Goal: Task Accomplishment & Management: Use online tool/utility

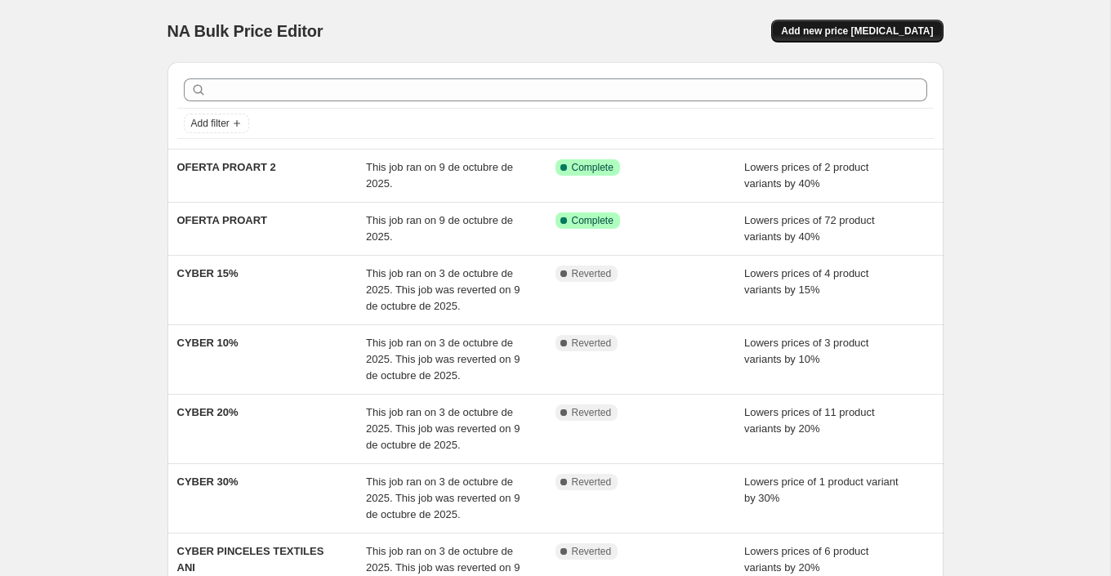
click at [911, 28] on span "Add new price [MEDICAL_DATA]" at bounding box center [857, 31] width 152 height 13
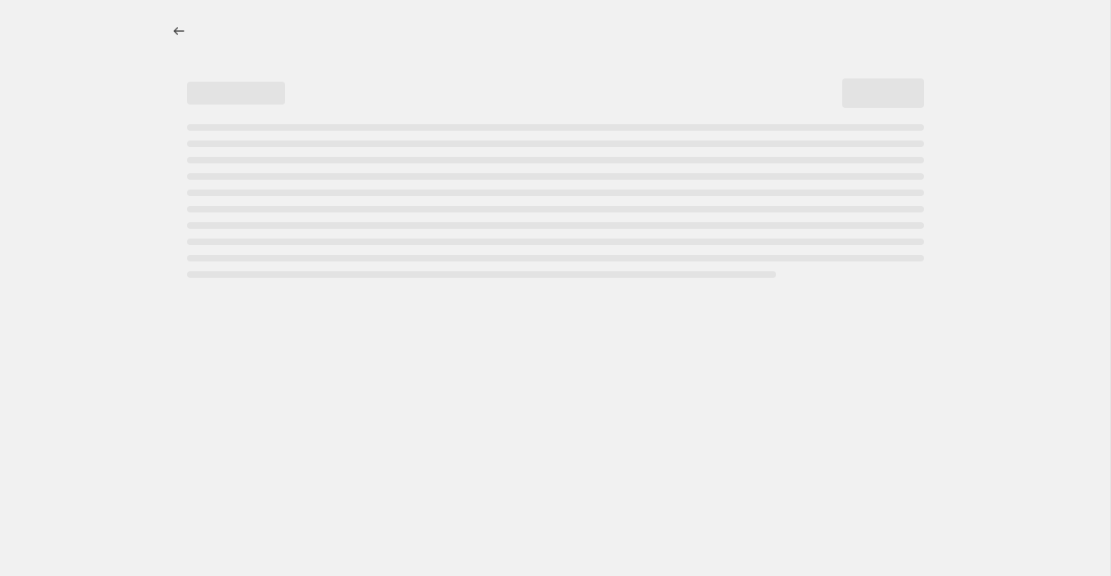
select select "percentage"
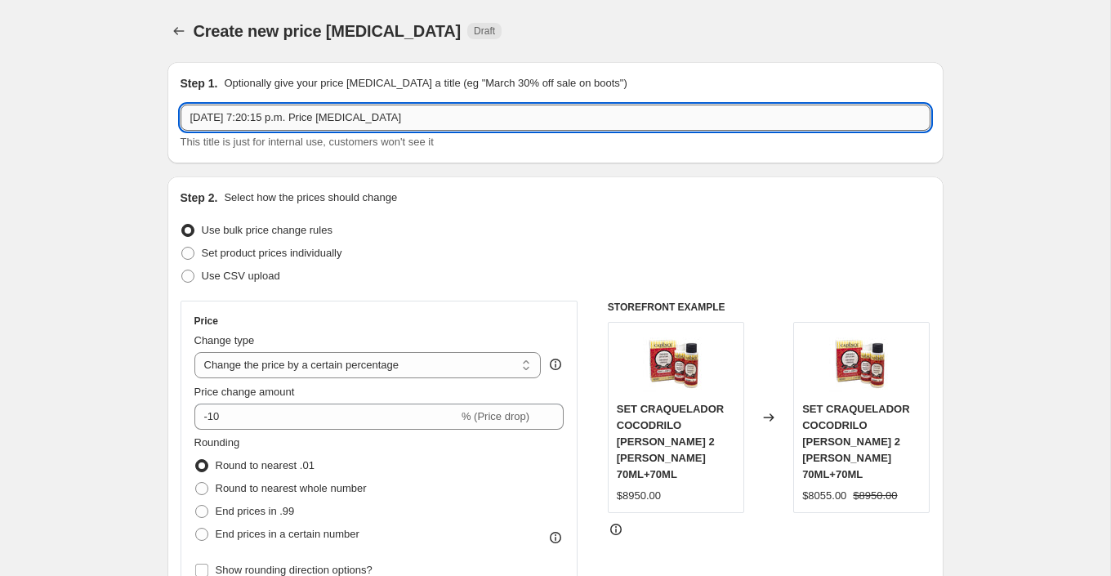
click at [340, 111] on input "[DATE] 7:20:15 p.m. Price [MEDICAL_DATA]" at bounding box center [556, 118] width 750 height 26
click at [313, 114] on input "OFERTA PINTURA LACA 30%" at bounding box center [556, 118] width 750 height 26
drag, startPoint x: 314, startPoint y: 118, endPoint x: 349, endPoint y: 118, distance: 35.1
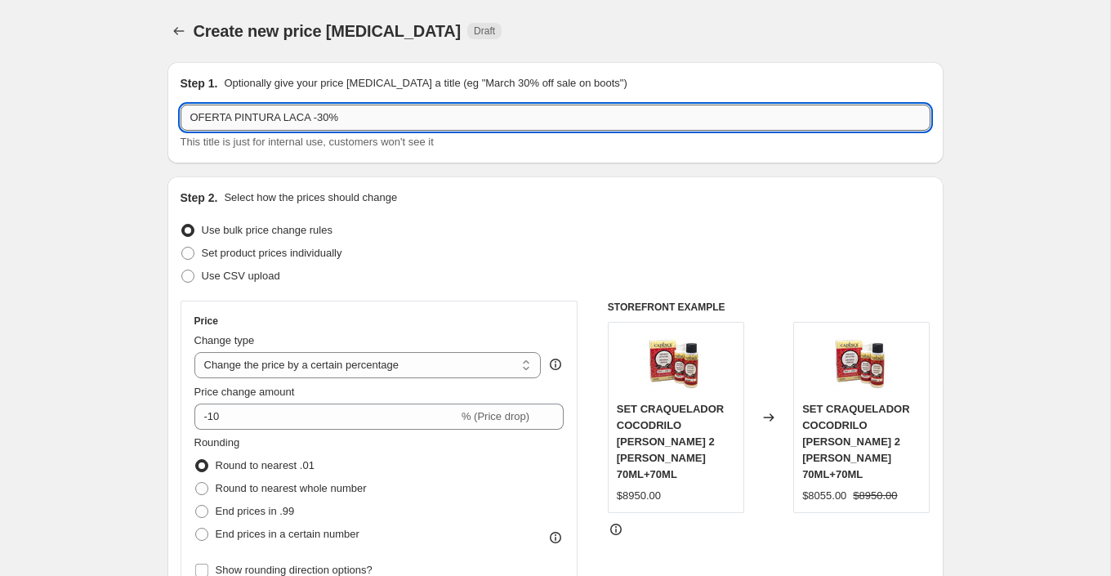
click at [346, 118] on input "OFERTA PINTURA LACA -30%" at bounding box center [556, 118] width 750 height 26
type input "OFERTA PINTURA LACA"
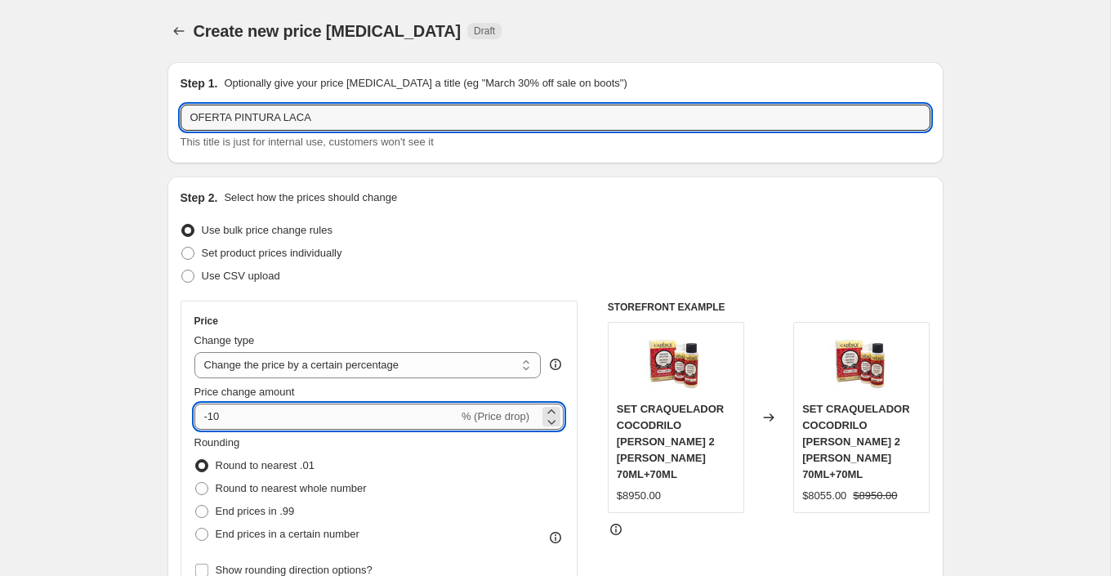
click at [248, 415] on input "-10" at bounding box center [326, 417] width 264 height 26
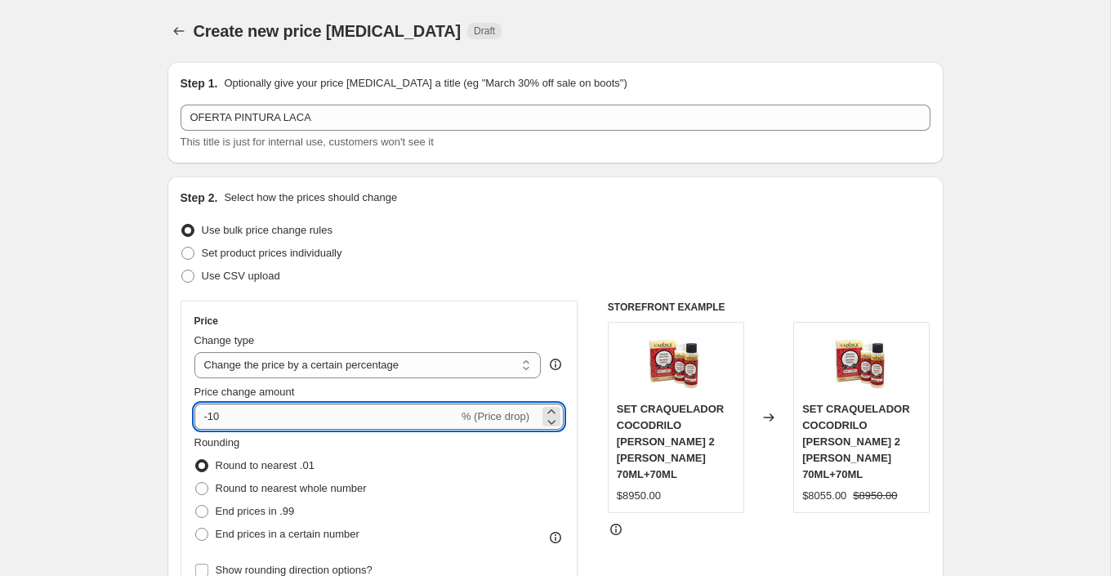
type input "-1"
type input "-30"
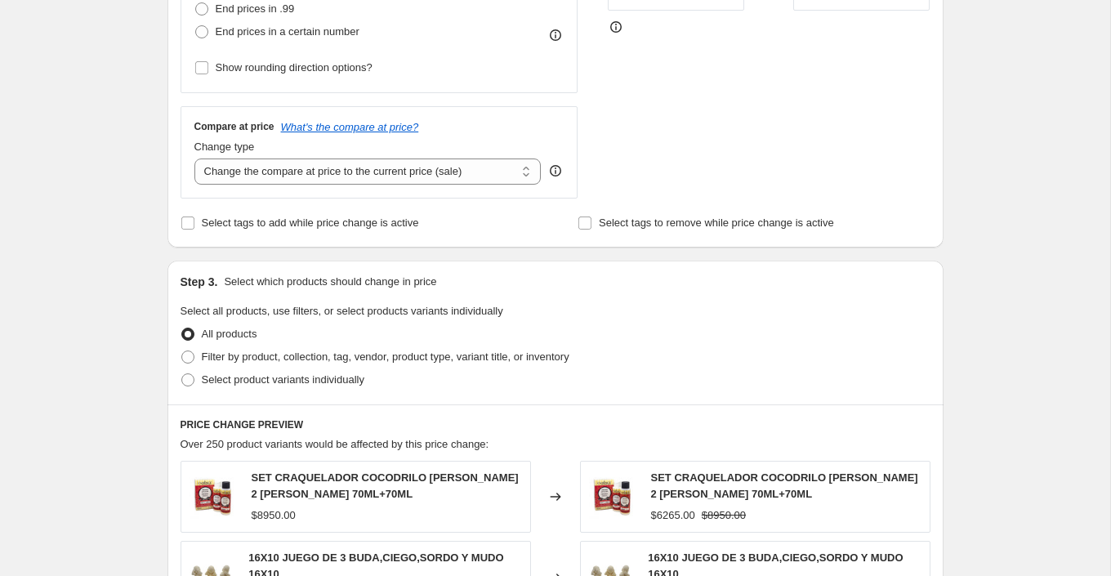
scroll to position [507, 0]
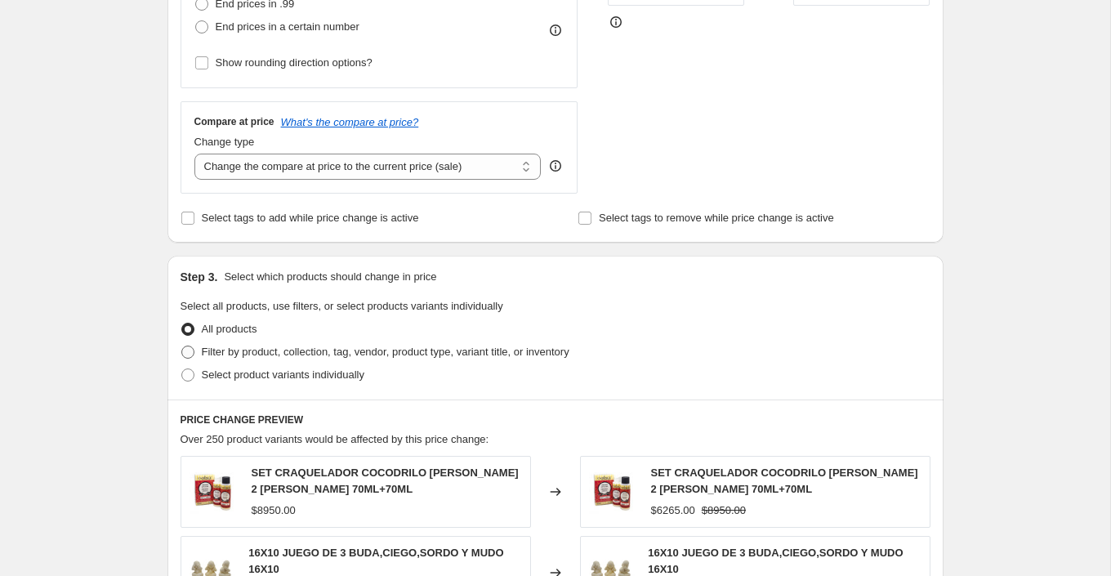
click at [294, 355] on span "Filter by product, collection, tag, vendor, product type, variant title, or inv…" at bounding box center [386, 352] width 368 height 12
click at [182, 346] on input "Filter by product, collection, tag, vendor, product type, variant title, or inv…" at bounding box center [181, 346] width 1 height 1
radio input "true"
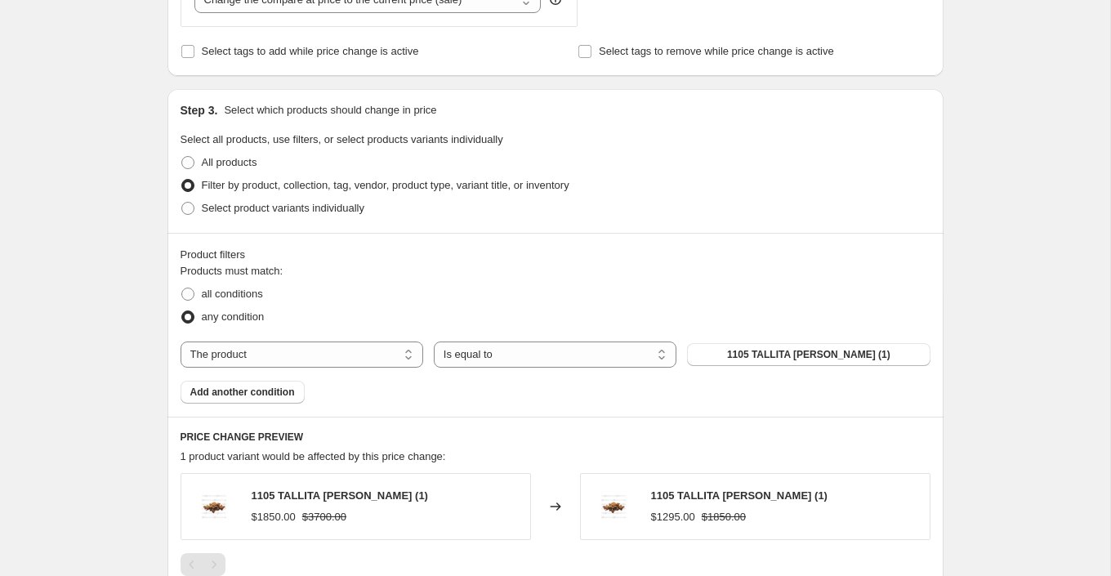
scroll to position [681, 0]
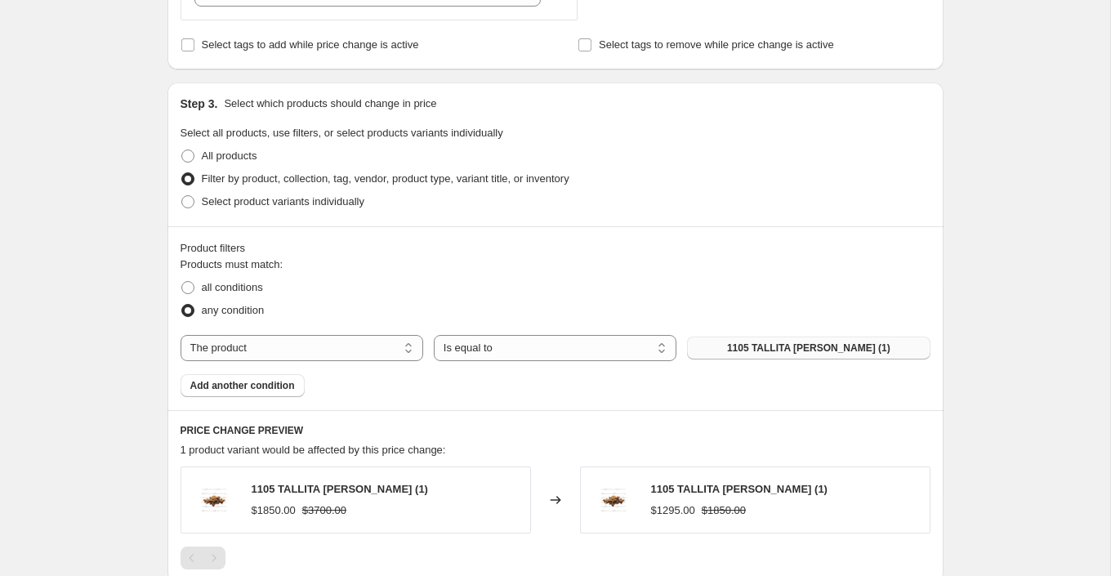
click at [754, 344] on span "1105 TALLITA [PERSON_NAME] (1)" at bounding box center [808, 348] width 163 height 13
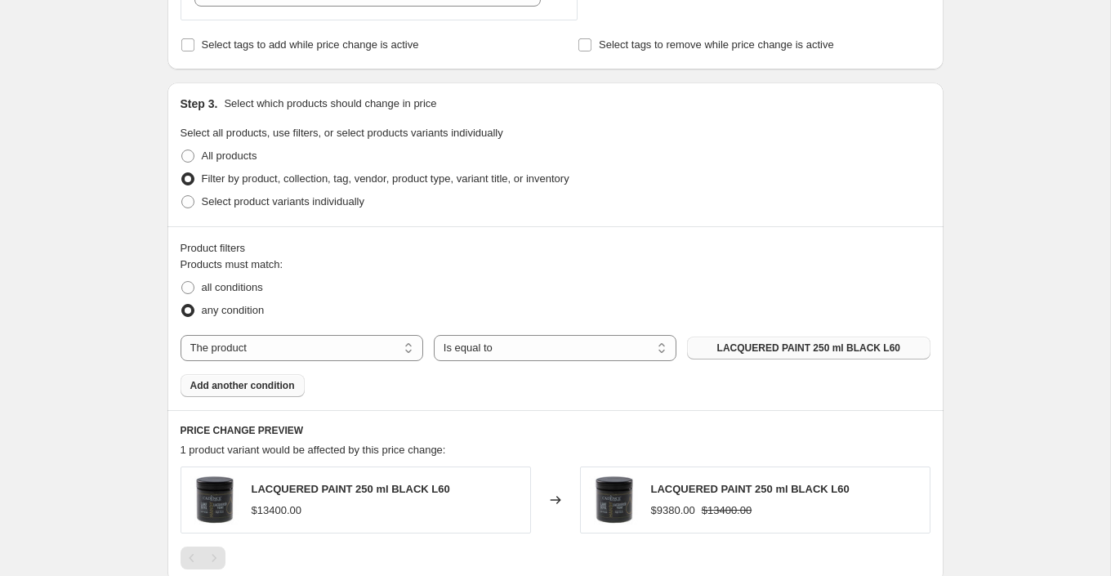
click at [279, 386] on span "Add another condition" at bounding box center [242, 385] width 105 height 13
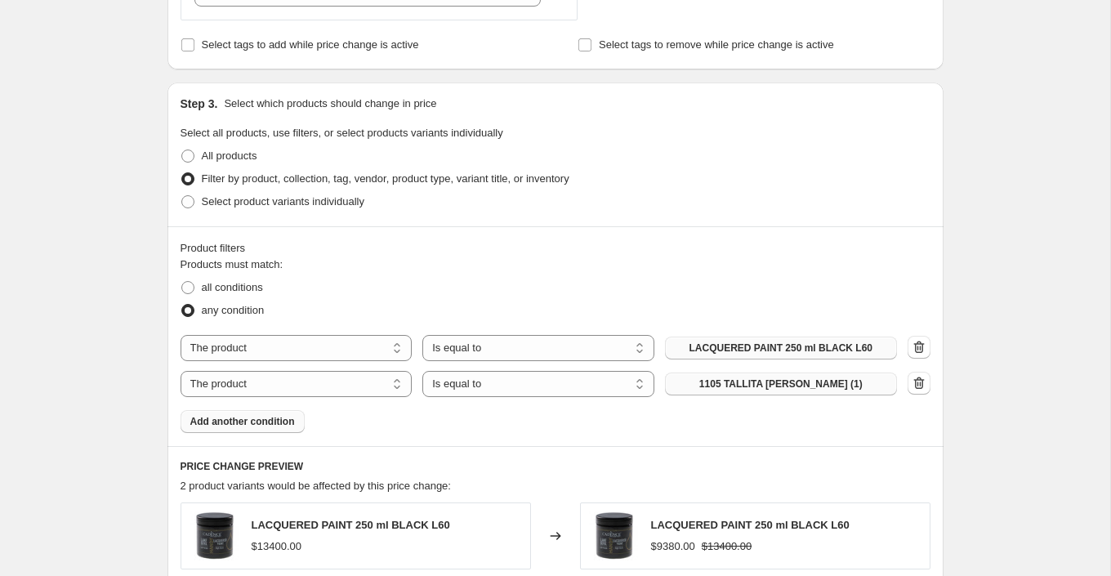
click at [753, 387] on span "1105 TALLITA [PERSON_NAME] (1)" at bounding box center [780, 384] width 163 height 13
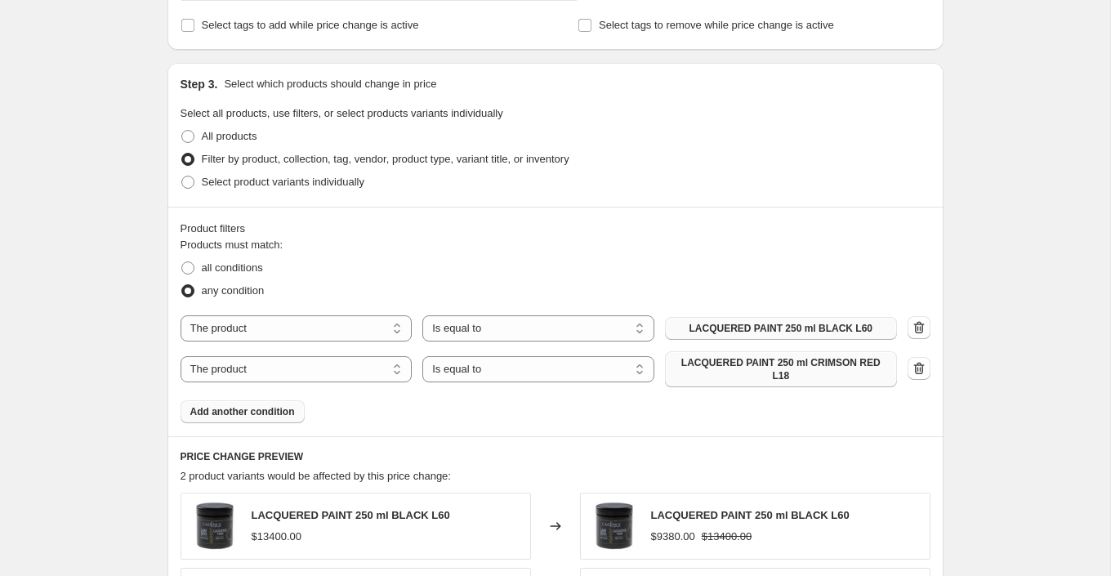
scroll to position [749, 0]
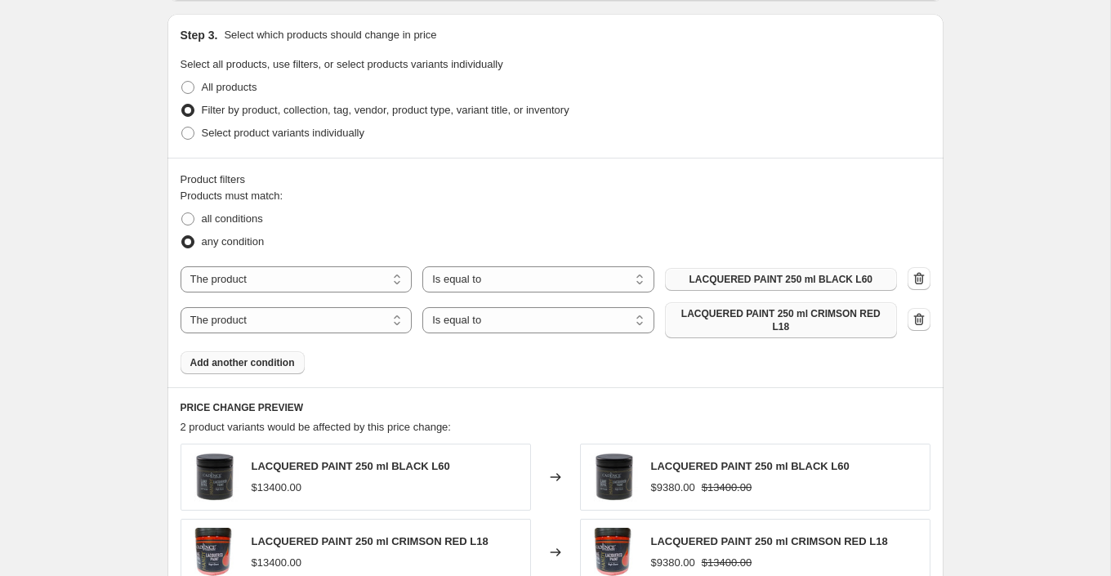
click at [270, 356] on span "Add another condition" at bounding box center [242, 362] width 105 height 13
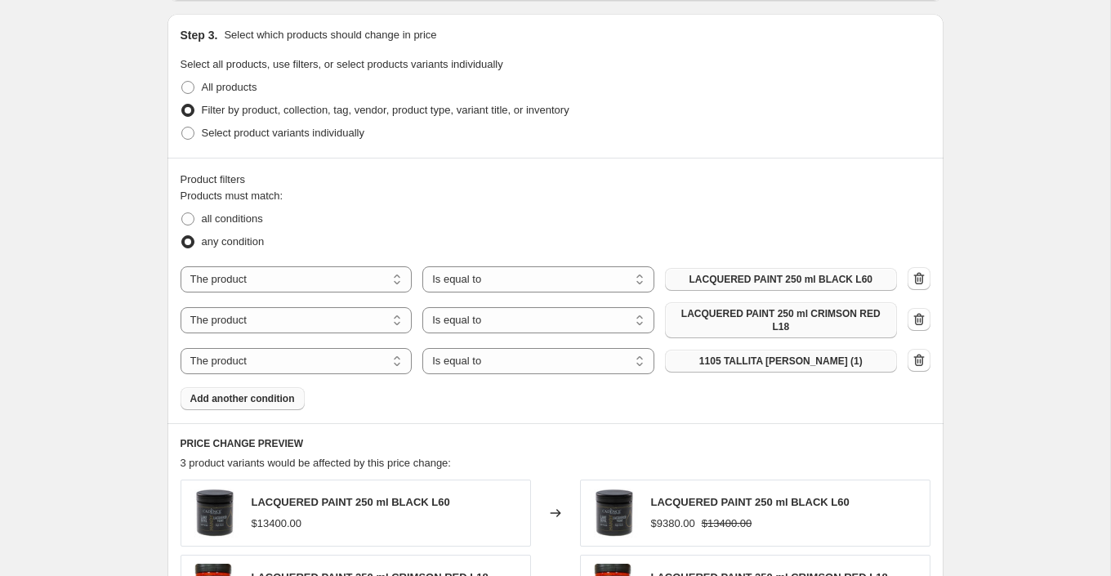
click at [733, 357] on span "1105 TALLITA [PERSON_NAME] (1)" at bounding box center [780, 361] width 163 height 13
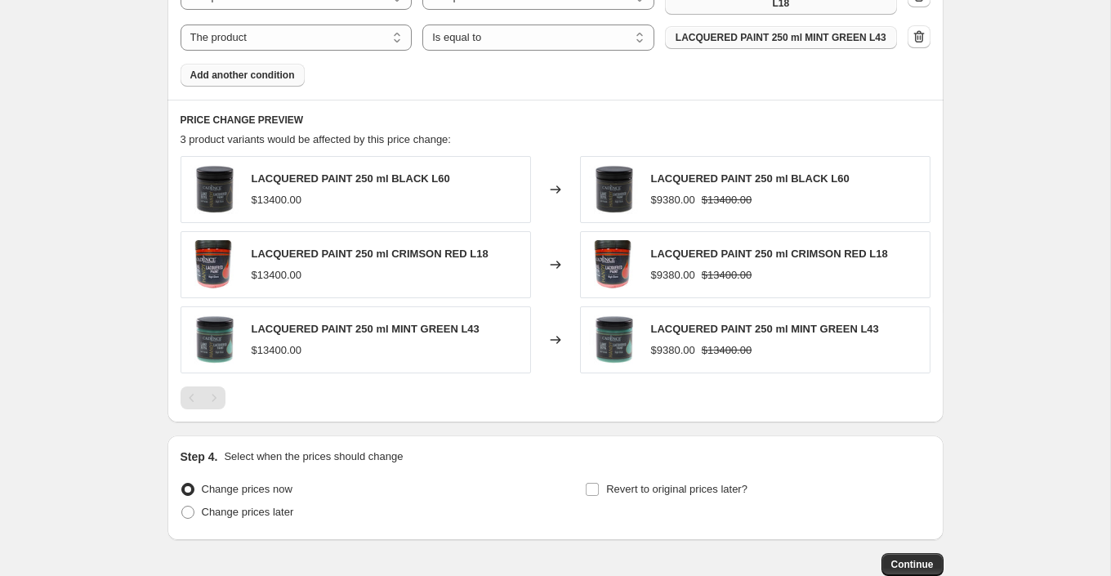
scroll to position [1178, 0]
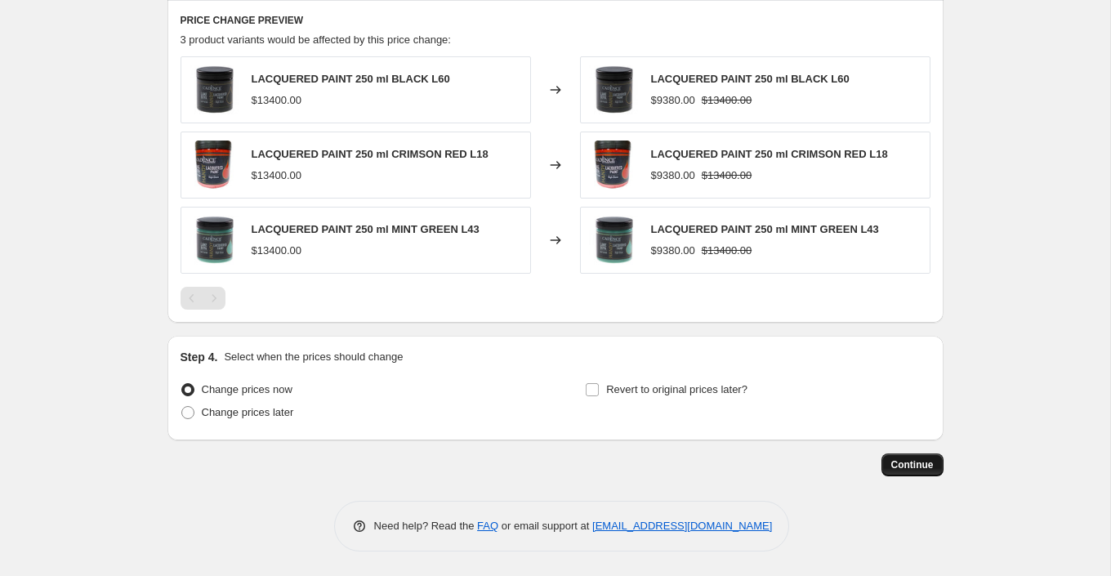
click at [936, 471] on button "Continue" at bounding box center [913, 465] width 62 height 23
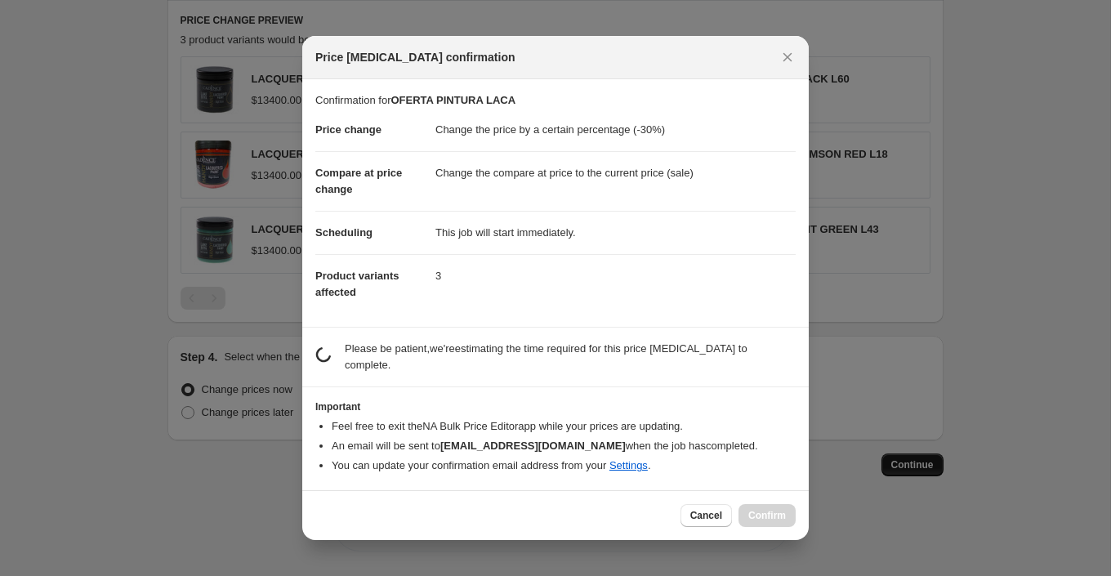
scroll to position [0, 0]
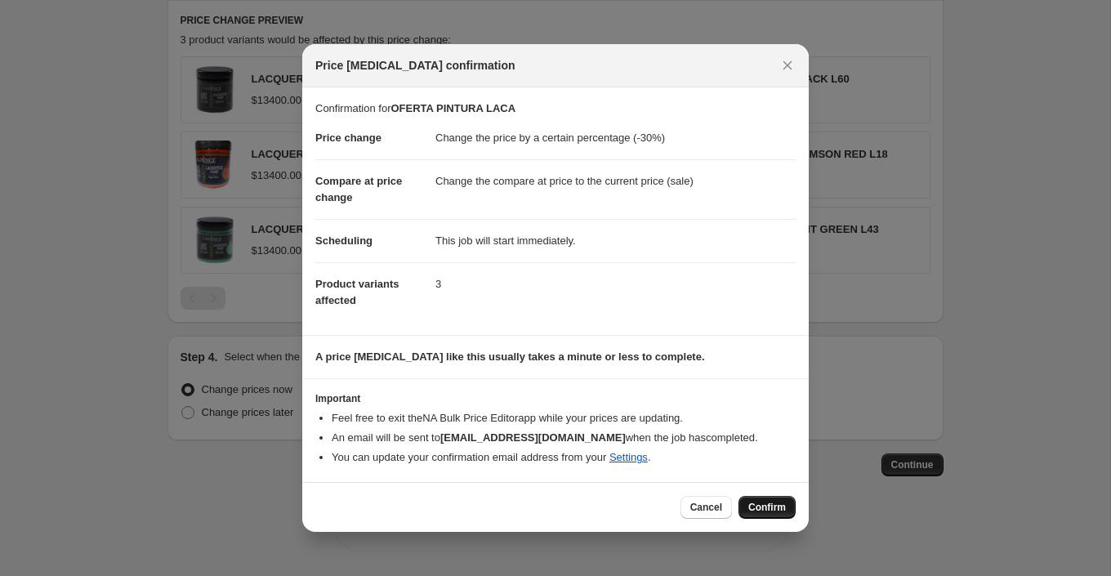
click at [780, 516] on button "Confirm" at bounding box center [767, 507] width 57 height 23
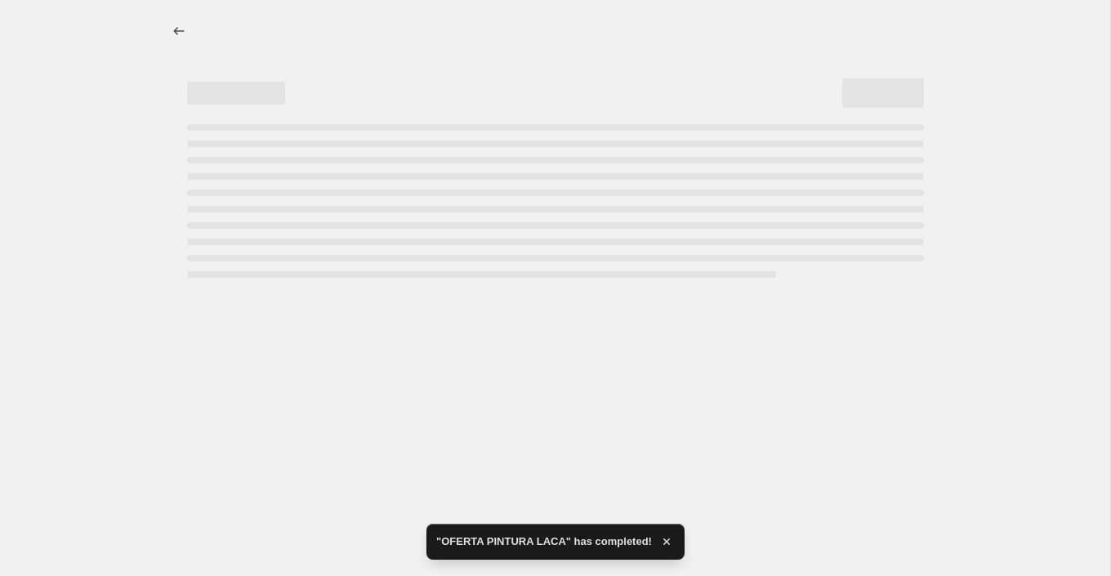
select select "percentage"
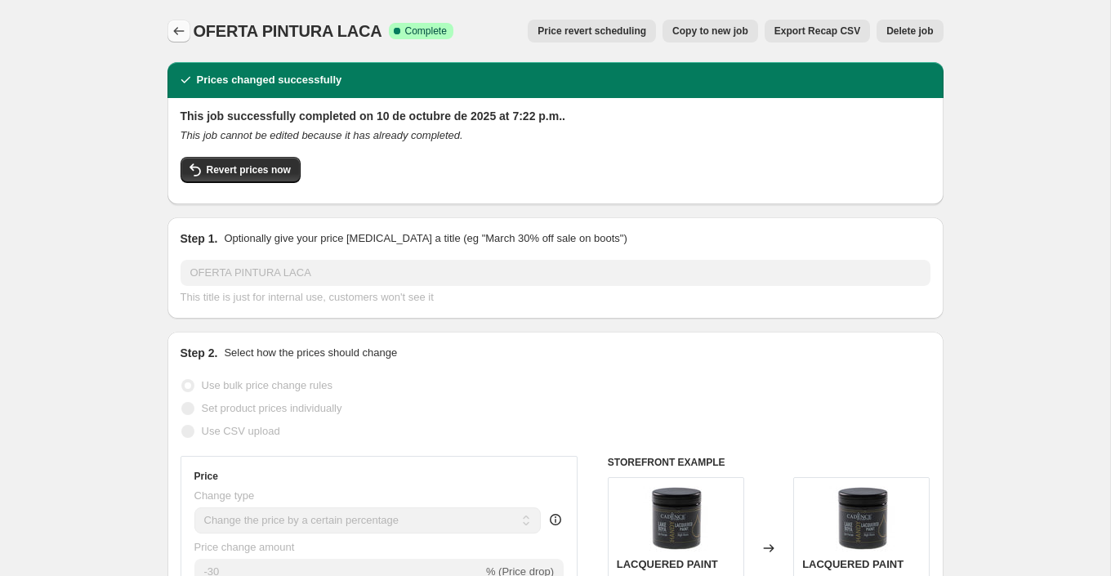
click at [171, 36] on icon "Price change jobs" at bounding box center [179, 31] width 16 height 16
